Goal: Task Accomplishment & Management: Manage account settings

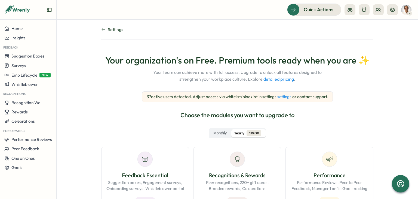
click at [270, 80] on link "detailed pricing" at bounding box center [278, 78] width 30 height 5
click at [33, 104] on span "Recognition Wall" at bounding box center [26, 102] width 31 height 5
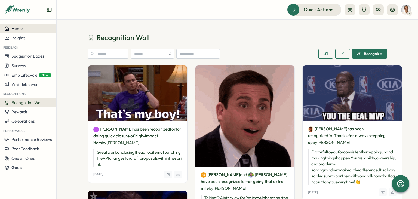
click at [16, 27] on span "Home" at bounding box center [16, 28] width 11 height 5
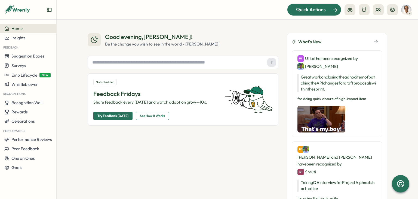
click at [306, 9] on span "Quick Actions" at bounding box center [311, 9] width 30 height 7
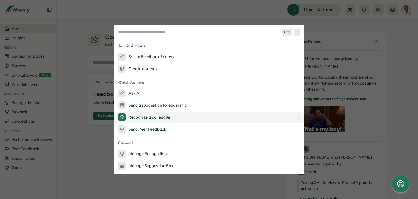
click at [158, 116] on div "Recognize a colleague" at bounding box center [144, 117] width 52 height 8
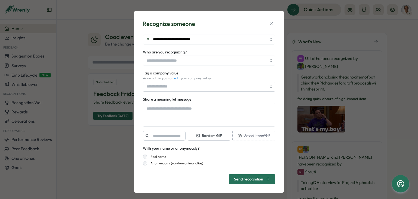
type textarea "*"
click at [270, 26] on icon "button" at bounding box center [271, 23] width 5 height 5
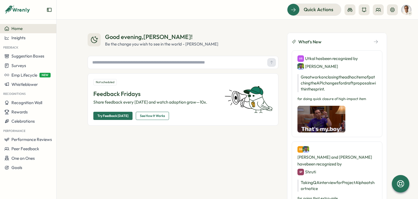
click at [410, 12] on icon at bounding box center [409, 13] width 3 height 4
click at [402, 60] on div "Good evening , [PERSON_NAME] ! Be the change you wish to see in the world - [PE…" at bounding box center [237, 109] width 361 height 179
click at [393, 10] on icon at bounding box center [392, 9] width 4 height 4
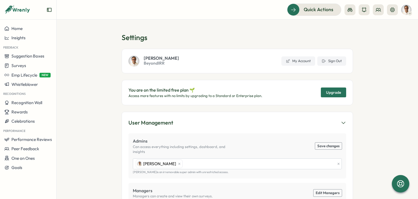
click at [380, 76] on section "Settings [PERSON_NAME] BeyondIRR My Account Sign Out You are on the limited fre…" at bounding box center [237, 109] width 361 height 179
click at [378, 13] on button at bounding box center [378, 9] width 11 height 11
click at [377, 26] on div "Org Members" at bounding box center [378, 27] width 34 height 6
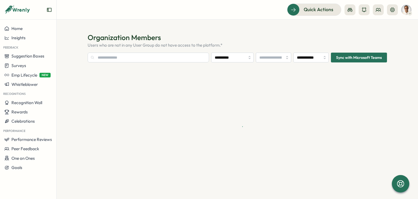
type input "**********"
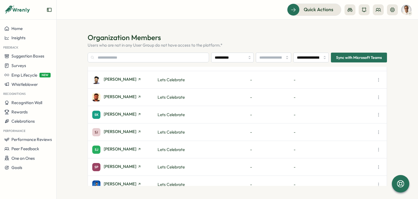
scroll to position [471, 0]
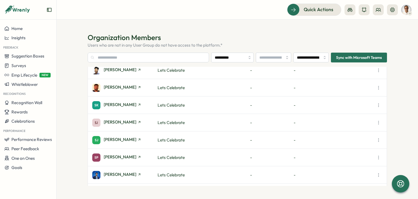
click at [378, 158] on icon "button" at bounding box center [378, 157] width 5 height 5
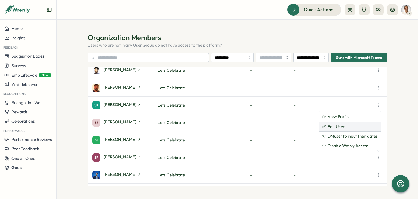
click at [335, 128] on span "Edit User" at bounding box center [336, 126] width 17 height 5
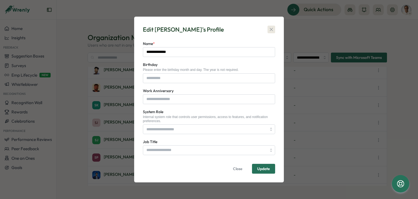
click at [270, 30] on icon "button" at bounding box center [271, 29] width 5 height 5
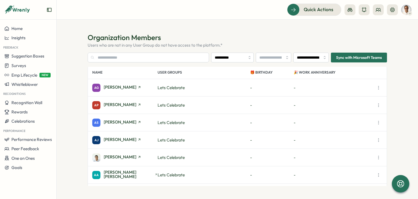
scroll to position [0, 0]
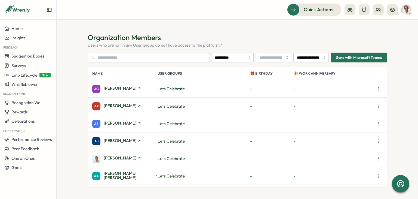
click at [297, 32] on section "**********" at bounding box center [237, 109] width 361 height 179
click at [362, 59] on span "Sync with Microsoft Teams" at bounding box center [359, 57] width 46 height 9
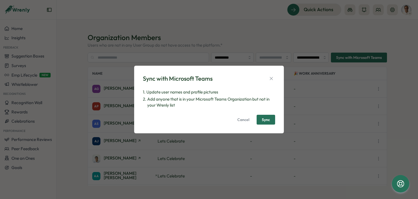
click at [267, 121] on span "Sync" at bounding box center [266, 120] width 8 height 4
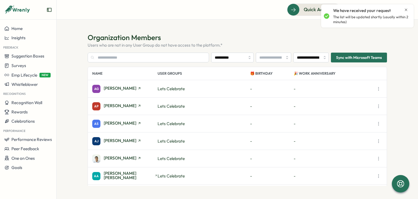
click at [406, 9] on icon "Close notification" at bounding box center [406, 10] width 4 height 4
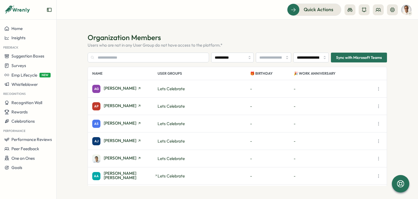
click at [400, 64] on section "**********" at bounding box center [237, 109] width 361 height 179
click at [155, 33] on h1 "Organization Members" at bounding box center [237, 38] width 299 height 10
click at [149, 42] on p "Users who are not in any User Group do not have access to the platform.*" at bounding box center [237, 45] width 299 height 6
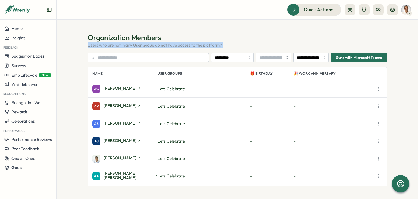
click at [149, 42] on p "Users who are not in any User Group do not have access to the platform.*" at bounding box center [237, 45] width 299 height 6
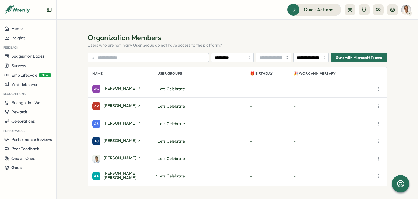
click at [226, 30] on section "**********" at bounding box center [237, 109] width 361 height 179
click at [377, 13] on button at bounding box center [378, 9] width 11 height 11
click at [377, 39] on div "User Groups" at bounding box center [378, 37] width 34 height 6
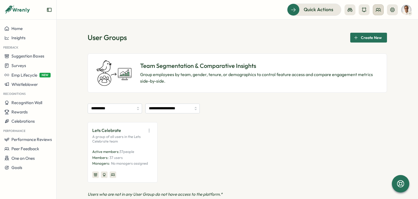
click at [376, 12] on icon at bounding box center [377, 9] width 5 height 5
click at [367, 45] on div "User Activities" at bounding box center [378, 48] width 34 height 6
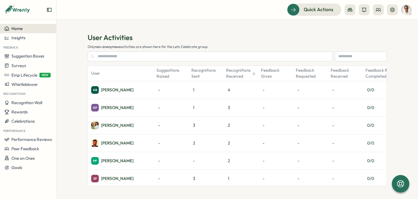
click at [26, 32] on button "Home" at bounding box center [28, 28] width 56 height 9
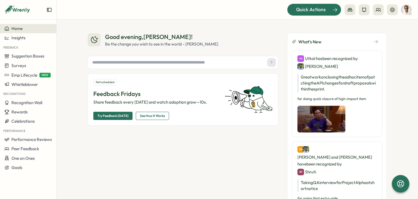
click at [328, 10] on div "Quick Actions" at bounding box center [310, 9] width 49 height 7
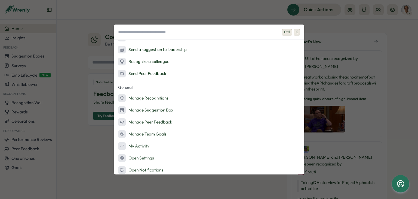
scroll to position [59, 0]
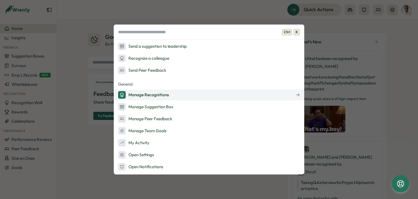
click at [167, 95] on div "Manage Recognitions" at bounding box center [143, 95] width 51 height 8
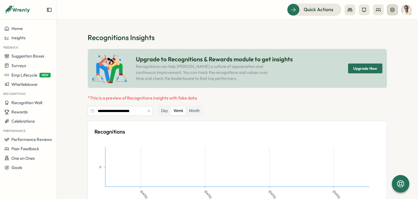
click at [396, 10] on button at bounding box center [392, 9] width 11 height 11
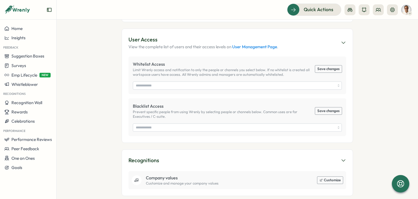
scroll to position [232, 0]
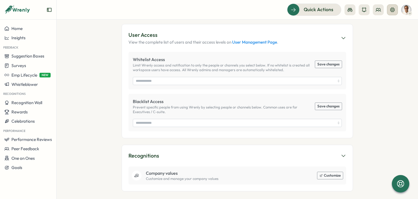
click at [390, 12] on button at bounding box center [392, 9] width 11 height 11
click at [390, 12] on icon at bounding box center [392, 9] width 5 height 5
click at [29, 37] on div "Insights" at bounding box center [28, 37] width 48 height 5
click at [23, 105] on button "Recognition Wall" at bounding box center [28, 102] width 56 height 9
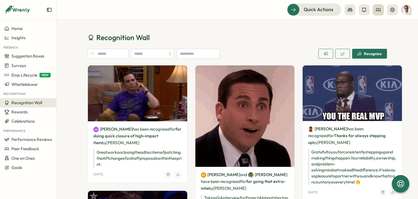
click at [378, 9] on icon at bounding box center [377, 9] width 5 height 5
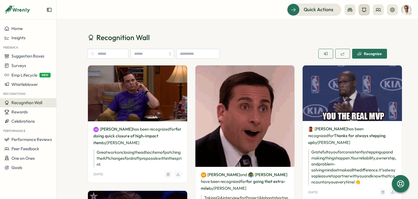
click at [365, 9] on icon at bounding box center [363, 9] width 5 height 5
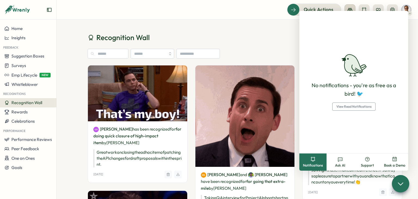
click at [350, 8] on icon at bounding box center [349, 10] width 5 height 4
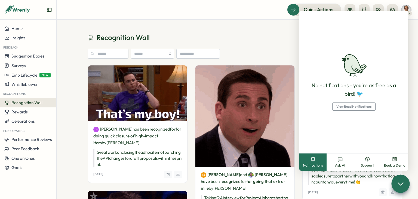
click at [403, 187] on icon at bounding box center [400, 183] width 8 height 8
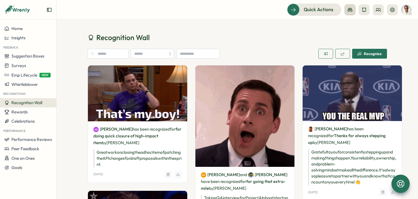
click at [350, 7] on button at bounding box center [349, 9] width 11 height 11
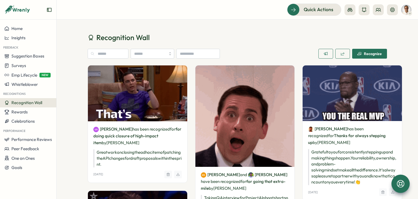
click at [294, 36] on h1 "Recognition Wall" at bounding box center [237, 38] width 299 height 10
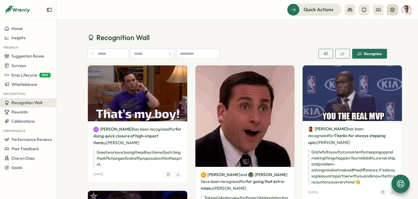
click at [392, 12] on icon at bounding box center [392, 9] width 5 height 5
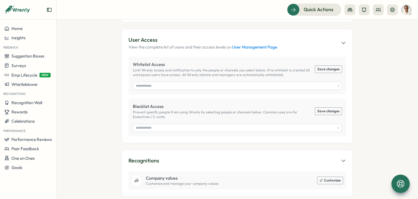
scroll to position [232, 0]
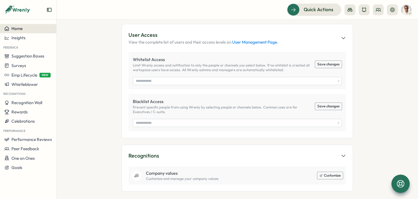
click at [19, 25] on button "Home" at bounding box center [28, 28] width 56 height 9
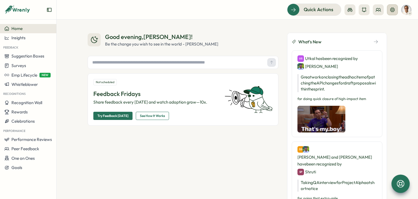
click at [392, 11] on icon at bounding box center [392, 9] width 4 height 4
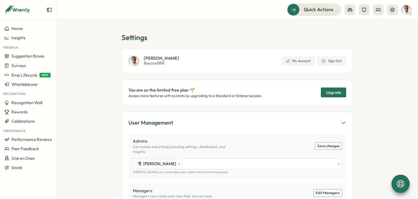
click at [142, 96] on p "Access more features with no limits by upgrading to a Standard or Enterprise pl…" at bounding box center [195, 95] width 134 height 5
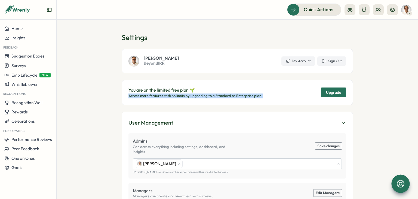
click at [142, 96] on p "Access more features with no limits by upgrading to a Standard or Enterprise pl…" at bounding box center [195, 95] width 134 height 5
